Goal: Find contact information: Find contact information

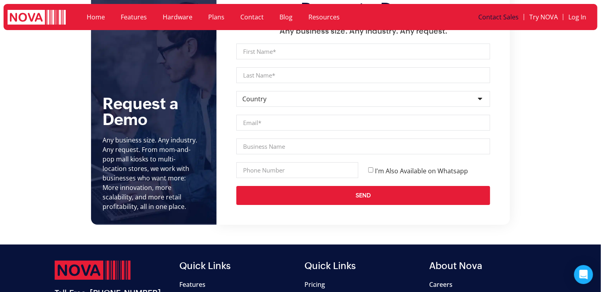
scroll to position [2896, 0]
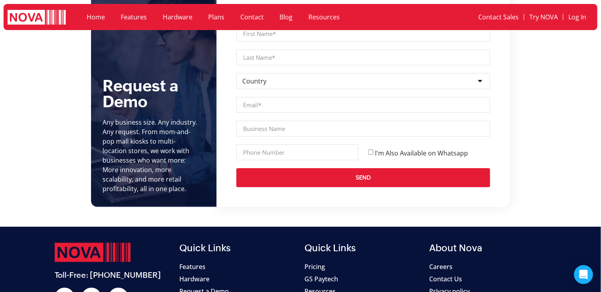
click at [241, 18] on link "Contact" at bounding box center [251, 17] width 39 height 18
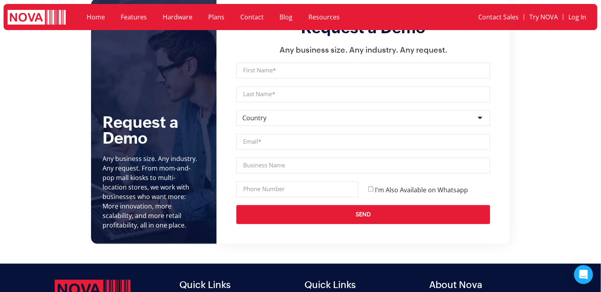
scroll to position [870, 0]
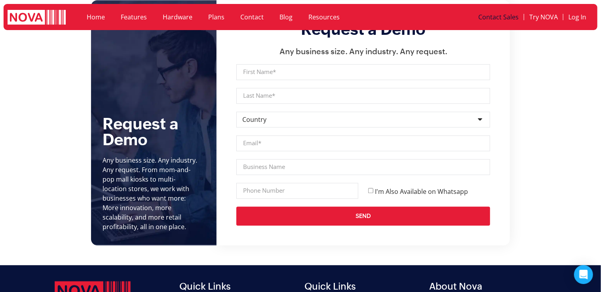
click at [506, 18] on link "Contact Sales" at bounding box center [498, 17] width 51 height 18
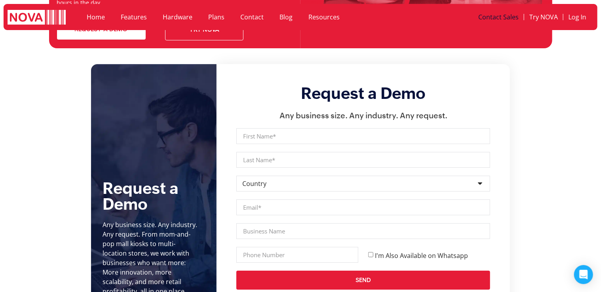
scroll to position [2796, 0]
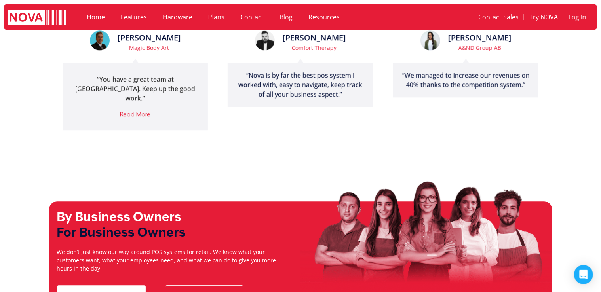
scroll to position [2480, 0]
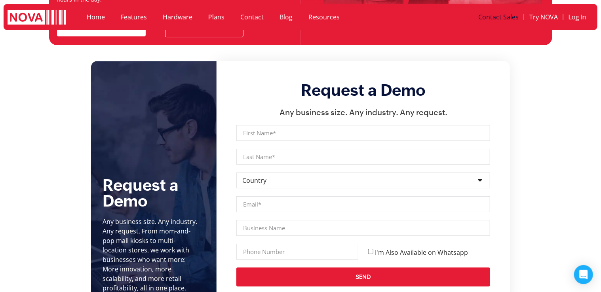
scroll to position [2541, 0]
